Goal: Task Accomplishment & Management: Use online tool/utility

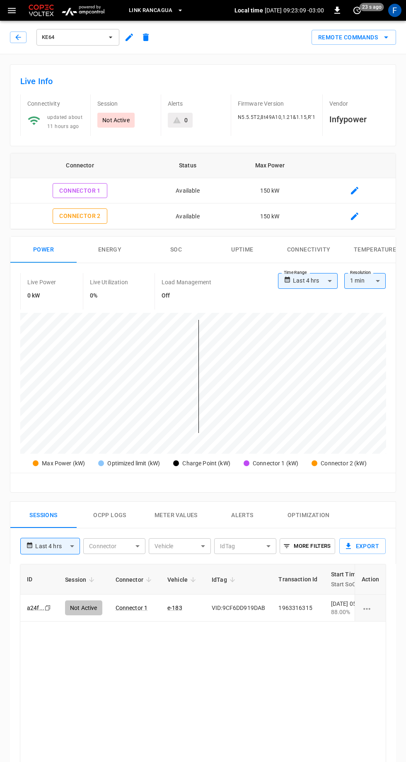
click at [19, 38] on icon "button" at bounding box center [18, 37] width 8 height 8
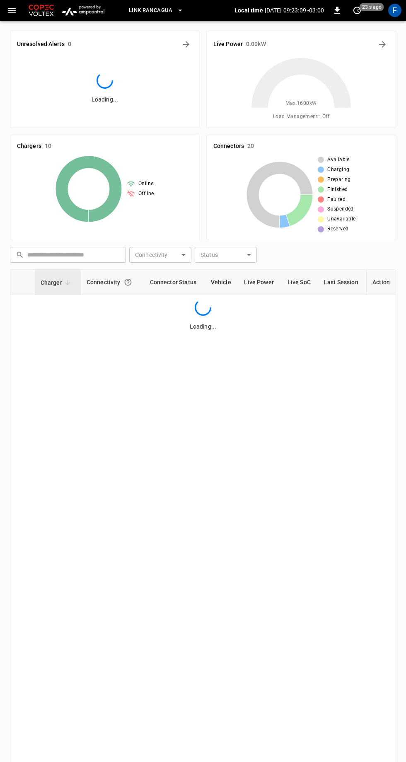
scroll to position [110, 0]
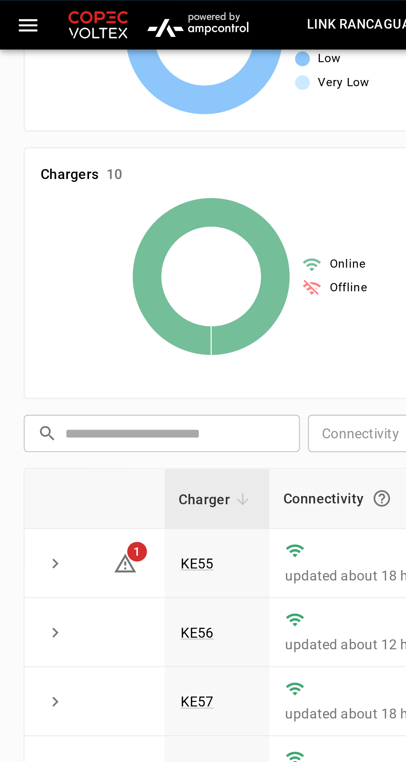
click at [157, 9] on span "Link Rancagua" at bounding box center [151, 11] width 44 height 10
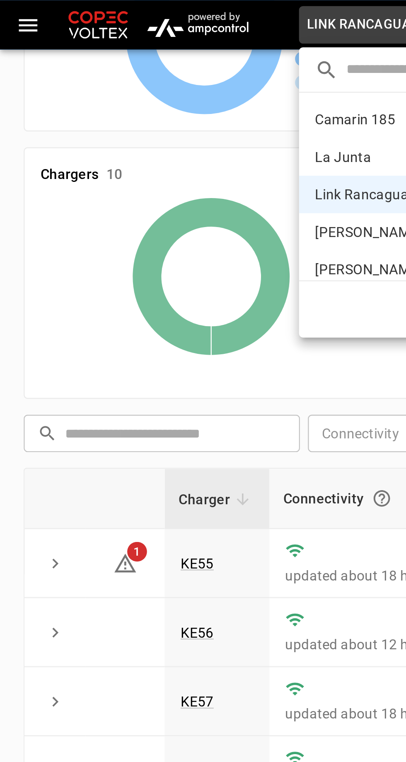
scroll to position [7, 0]
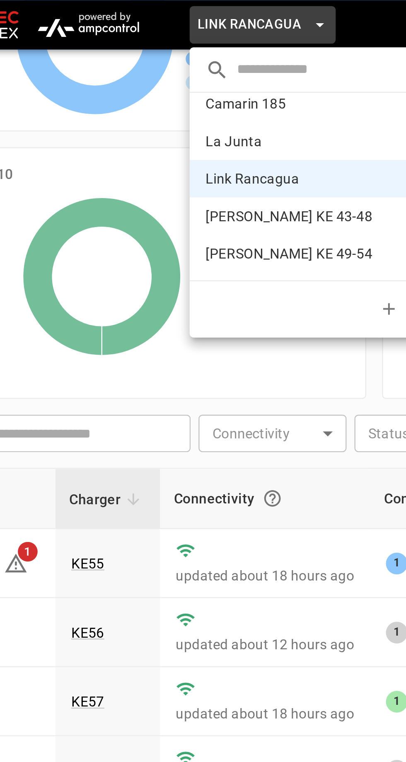
click at [182, 89] on p "[PERSON_NAME] KE 43-48" at bounding box center [172, 91] width 81 height 8
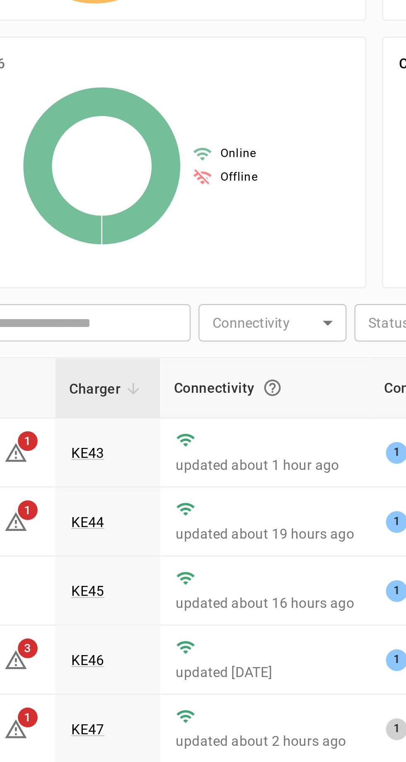
scroll to position [56, 0]
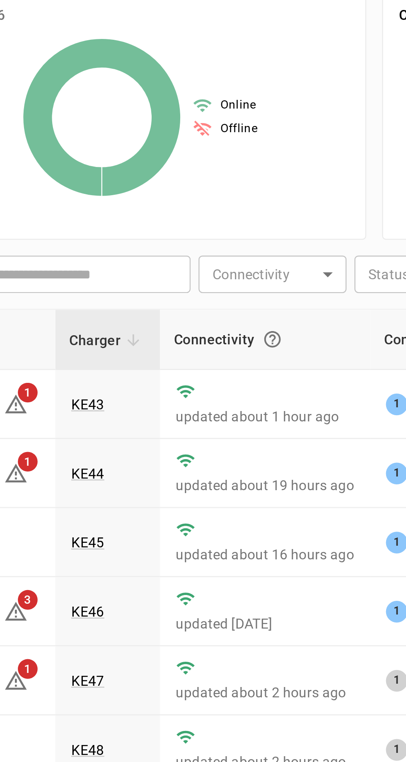
click at [82, 340] on link "KE46" at bounding box center [83, 341] width 14 height 7
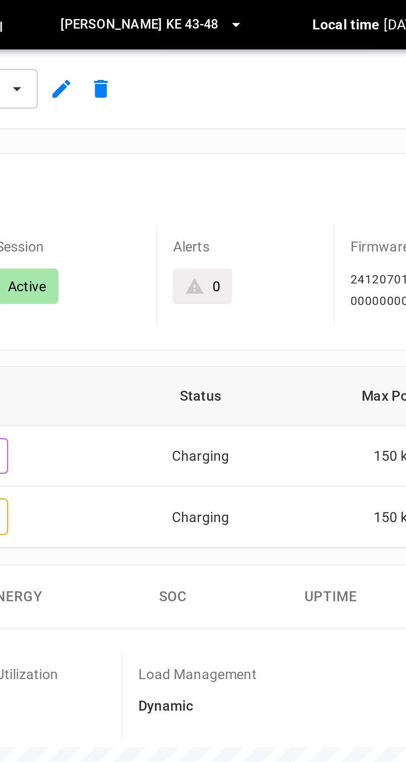
click at [130, 39] on icon "button" at bounding box center [129, 37] width 10 height 10
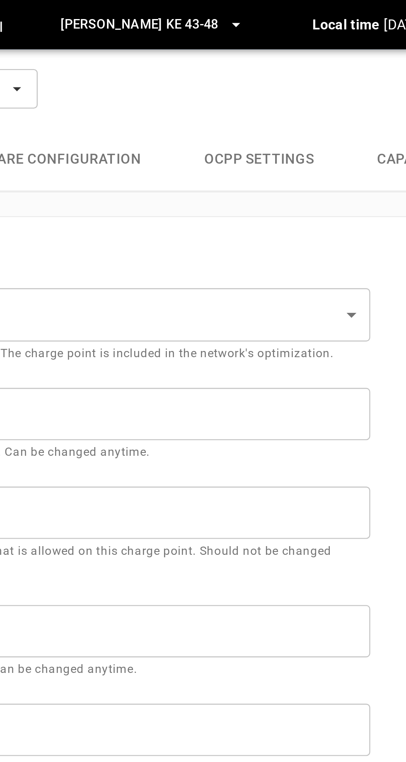
type input "**********"
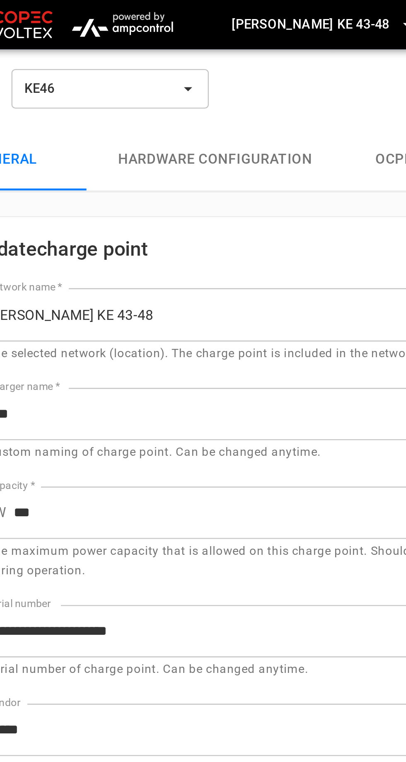
click at [137, 68] on button "Hardware configuration" at bounding box center [122, 67] width 108 height 27
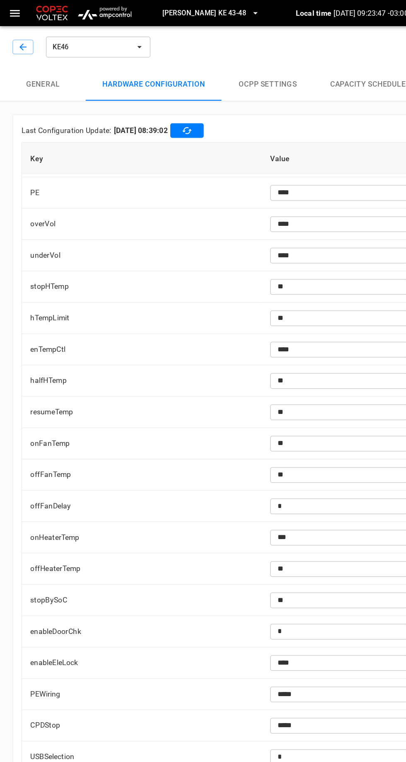
scroll to position [1963, 0]
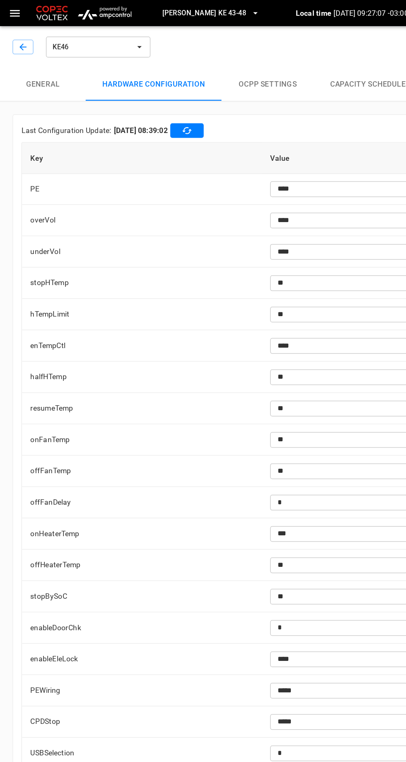
click at [19, 36] on icon "button" at bounding box center [18, 37] width 8 height 8
click at [110, 18] on button "menu" at bounding box center [82, 10] width 55 height 21
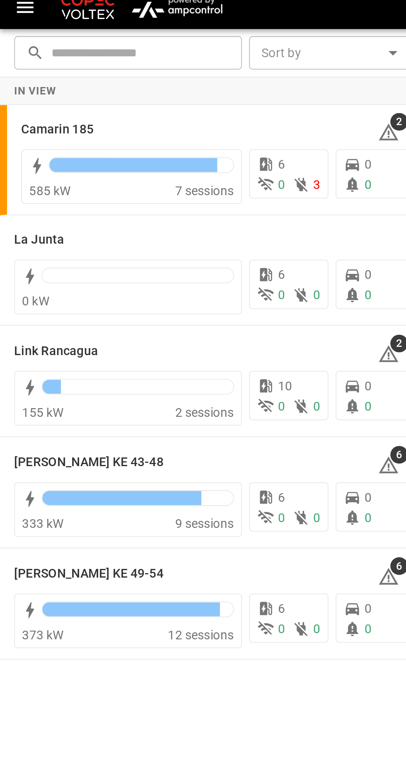
click at [78, 223] on icon at bounding box center [83, 224] width 10 height 10
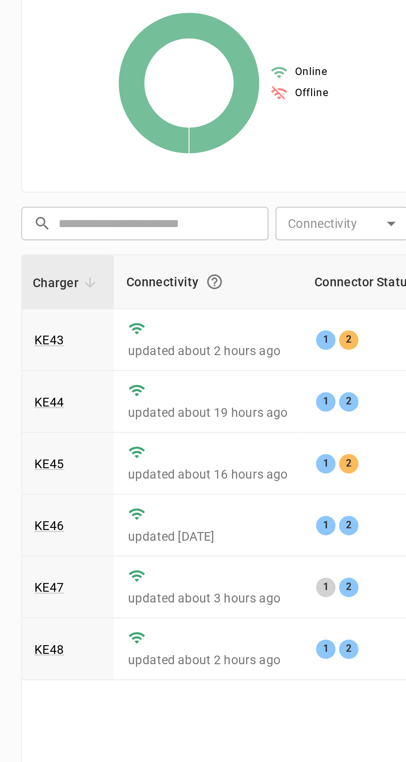
scroll to position [0, 61]
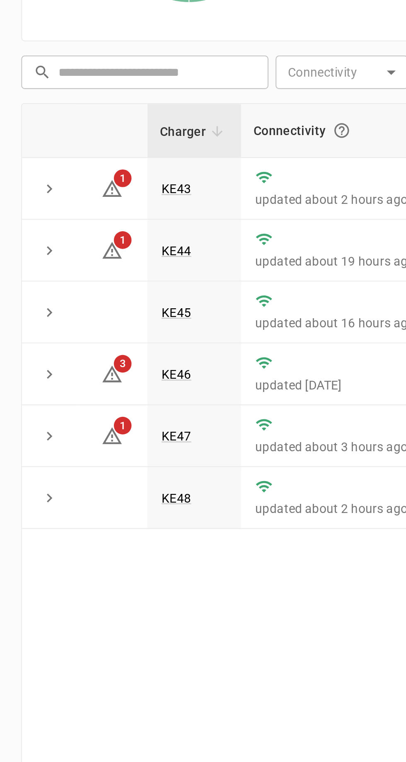
click at [89, 425] on link "KE47" at bounding box center [83, 426] width 14 height 7
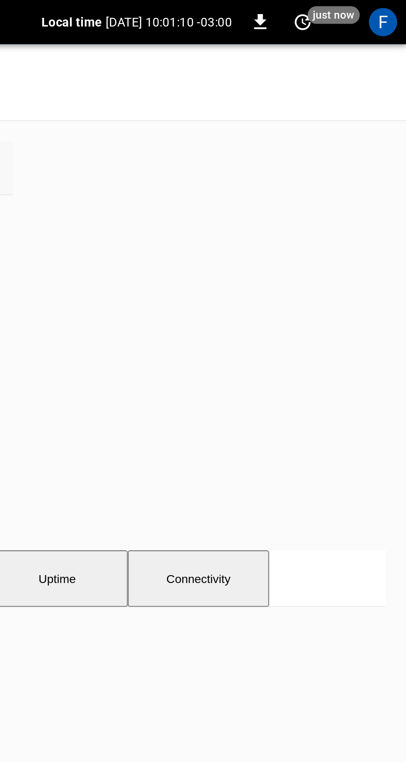
click at [66, 43] on button "Remote Commands" at bounding box center [33, 50] width 66 height 14
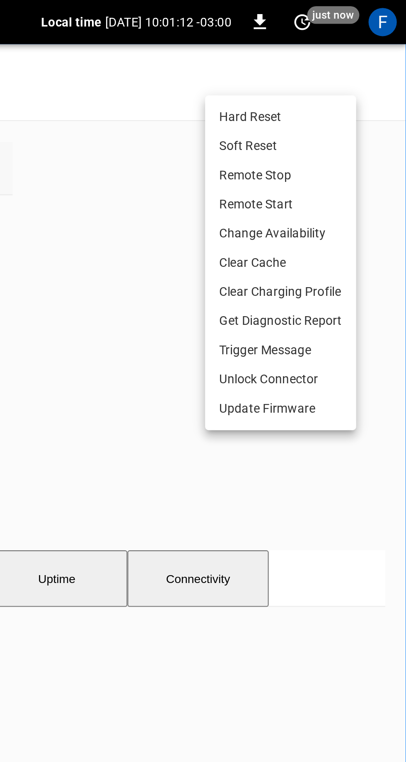
click at [344, 56] on li "Hard Reset" at bounding box center [346, 55] width 71 height 14
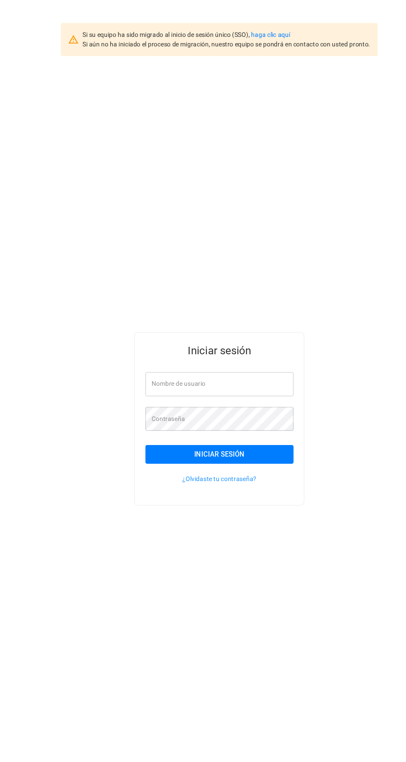
click at [231, 399] on input "Nombre de usuario" at bounding box center [203, 388] width 137 height 22
type input "**********"
